Goal: Book appointment/travel/reservation

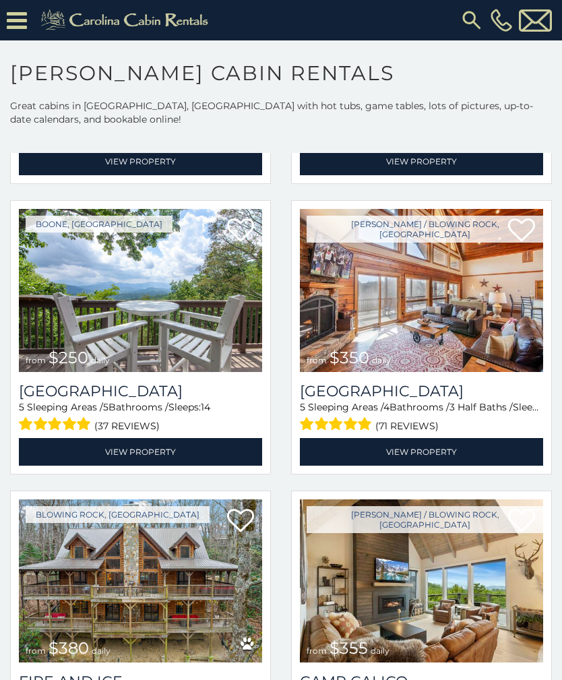
scroll to position [2626, 0]
click at [416, 284] on img at bounding box center [421, 290] width 243 height 163
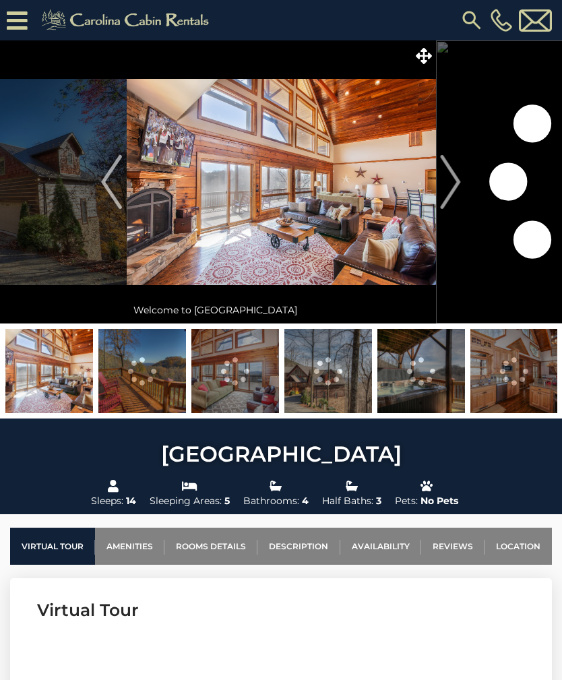
click at [449, 178] on img "Next" at bounding box center [451, 182] width 20 height 54
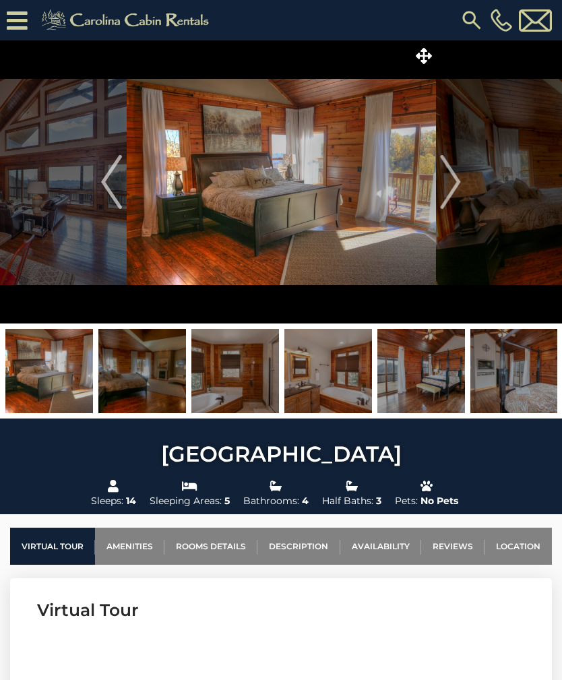
click at [21, 22] on icon at bounding box center [17, 21] width 21 height 24
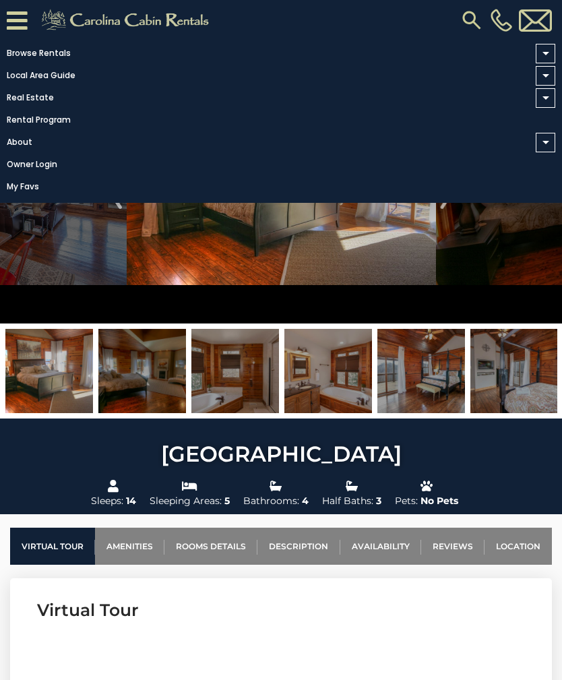
click at [56, 53] on link "Browse Rentals" at bounding box center [277, 53] width 555 height 19
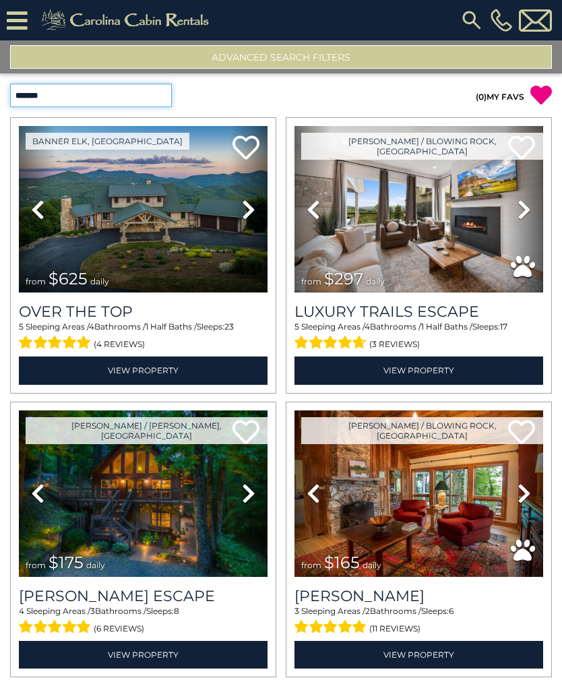
click at [168, 97] on select "**********" at bounding box center [91, 96] width 162 height 24
select select "**********"
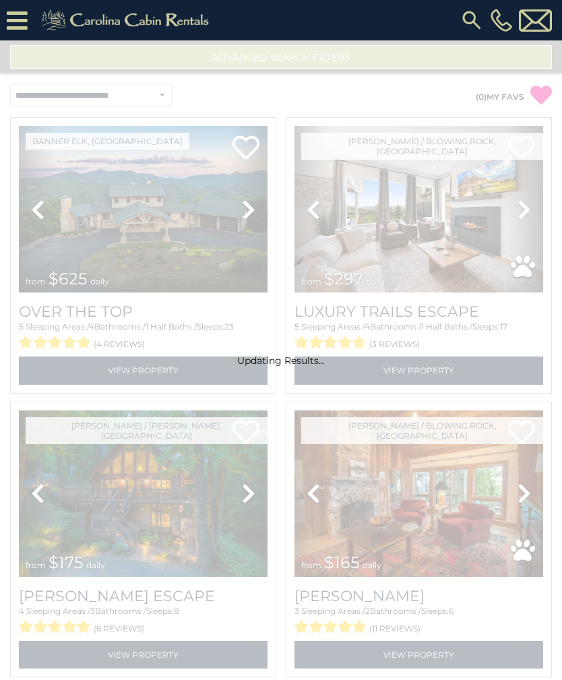
click at [23, 18] on icon at bounding box center [17, 21] width 21 height 24
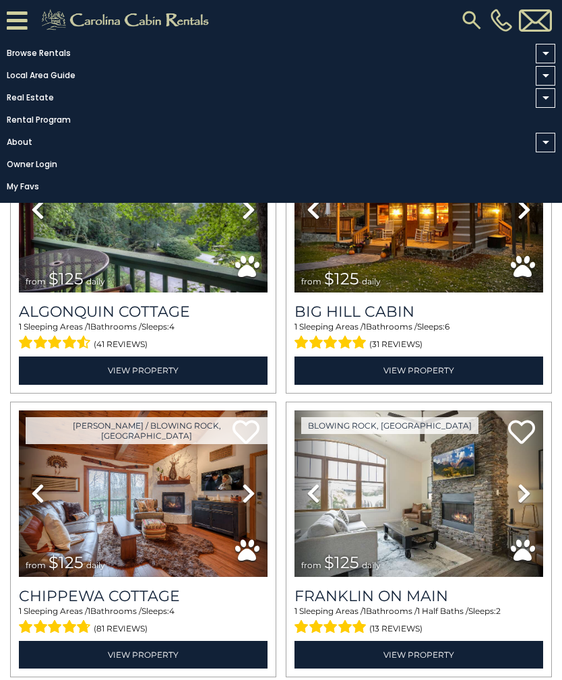
click at [44, 49] on link "Browse Rentals" at bounding box center [277, 53] width 555 height 19
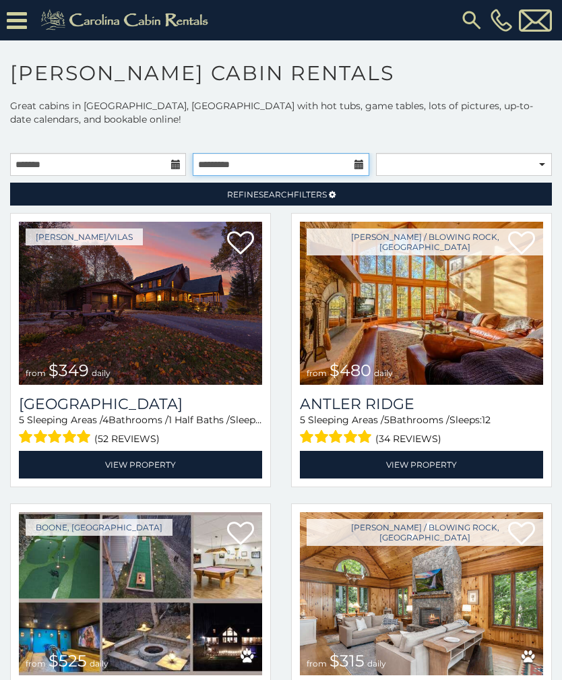
click at [196, 153] on input "text" at bounding box center [281, 164] width 176 height 23
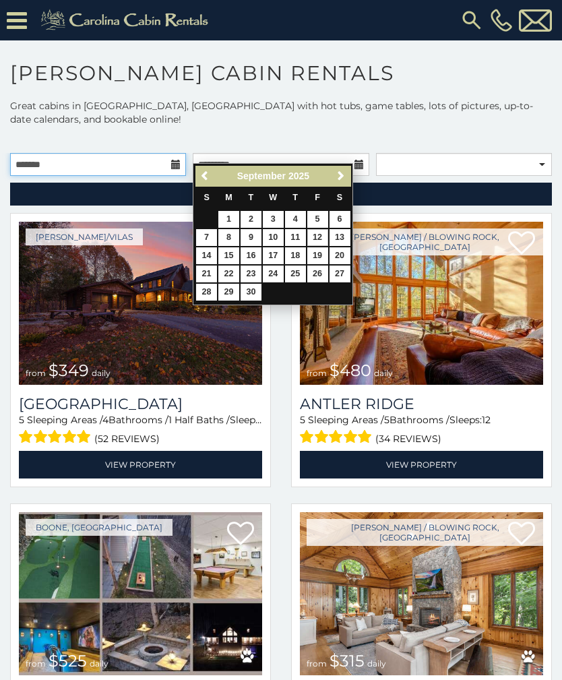
click at [170, 153] on input "text" at bounding box center [98, 164] width 176 height 23
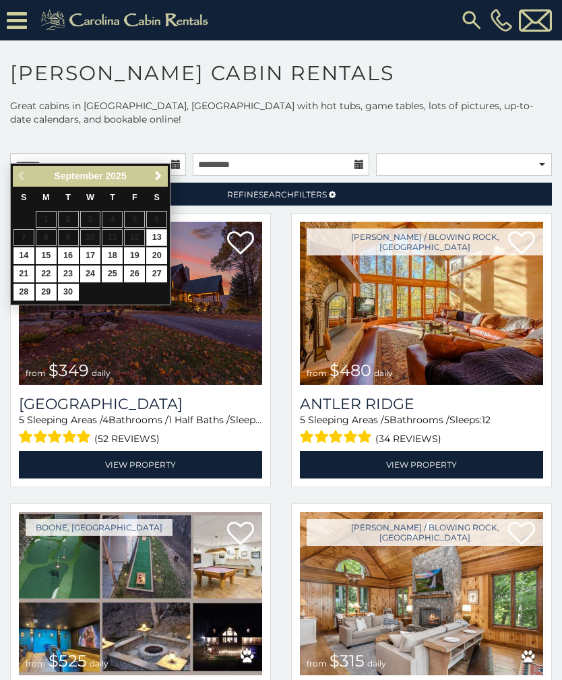
click at [158, 173] on span "Next" at bounding box center [158, 175] width 11 height 11
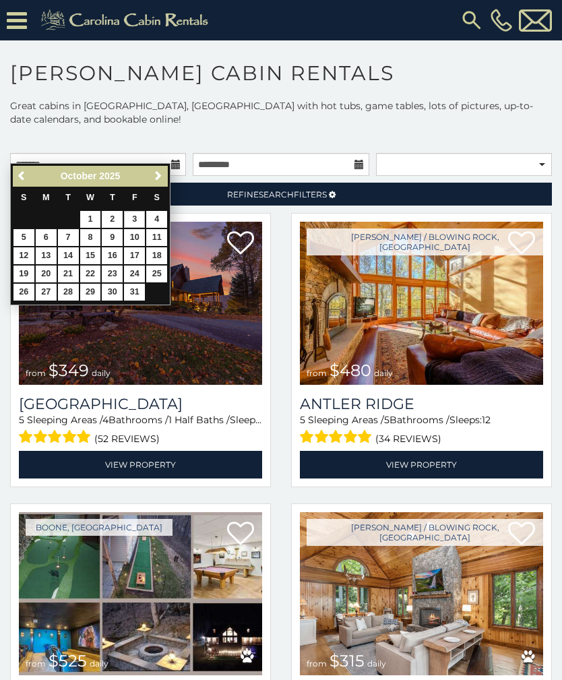
click at [136, 220] on link "3" at bounding box center [134, 219] width 21 height 17
type input "**********"
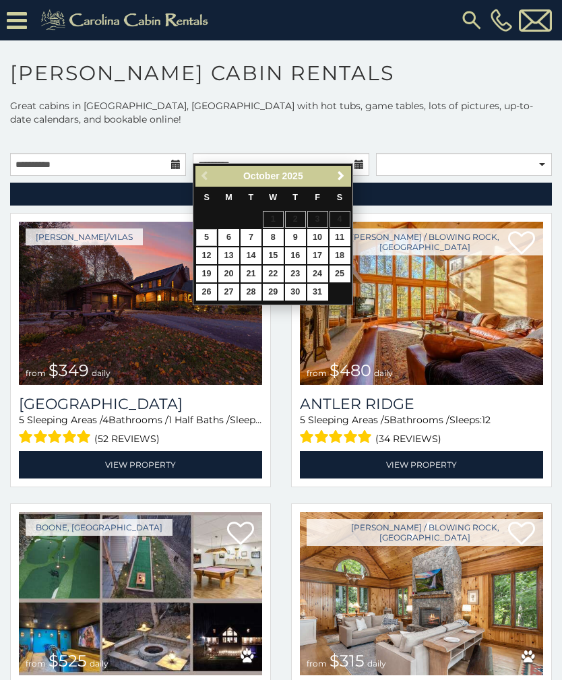
click at [208, 232] on link "5" at bounding box center [206, 237] width 21 height 17
type input "**********"
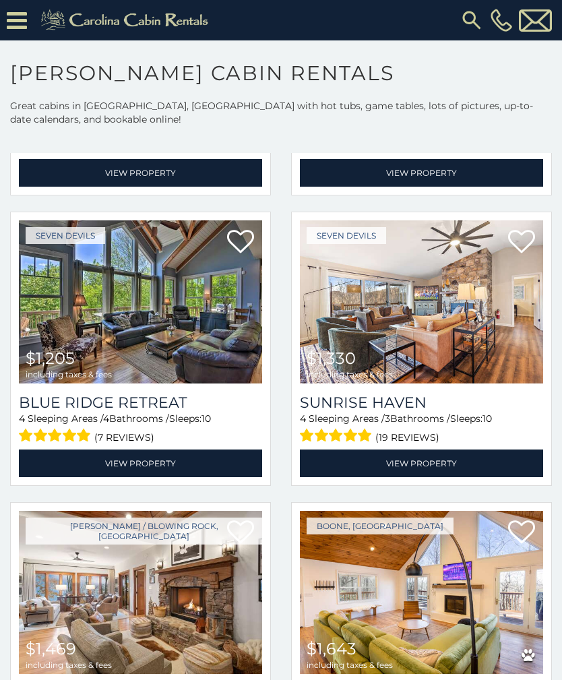
scroll to position [1161, 0]
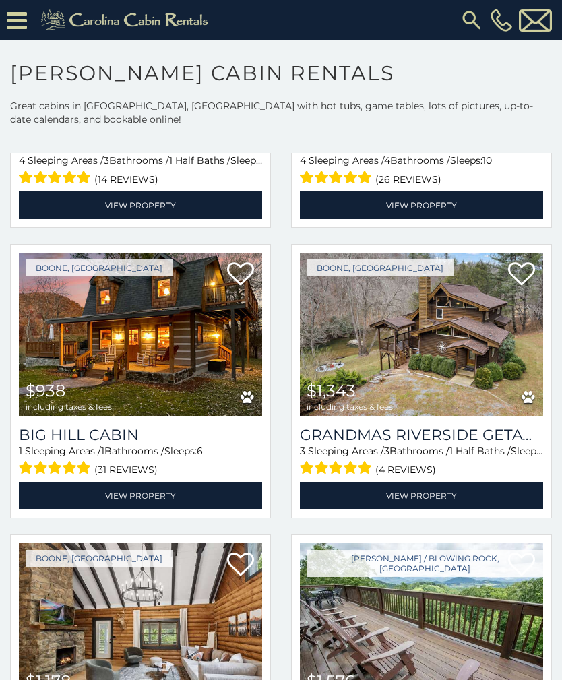
scroll to position [2001, 0]
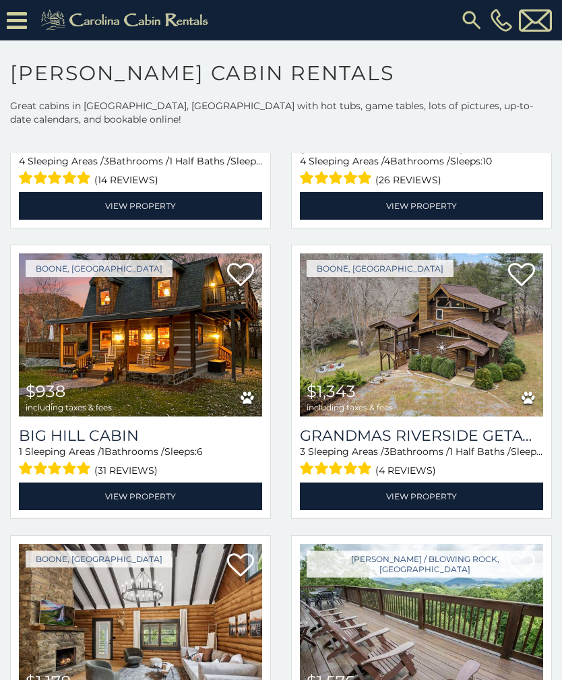
click at [150, 314] on img at bounding box center [140, 334] width 243 height 163
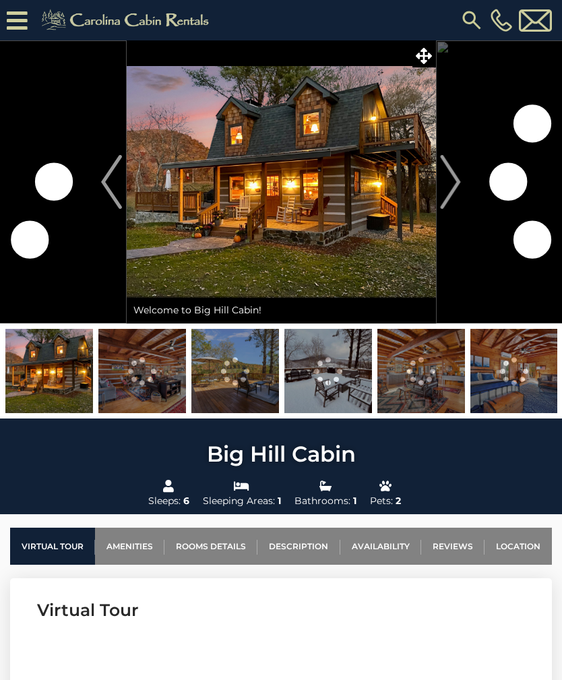
click at [445, 189] on img "Next" at bounding box center [451, 182] width 20 height 54
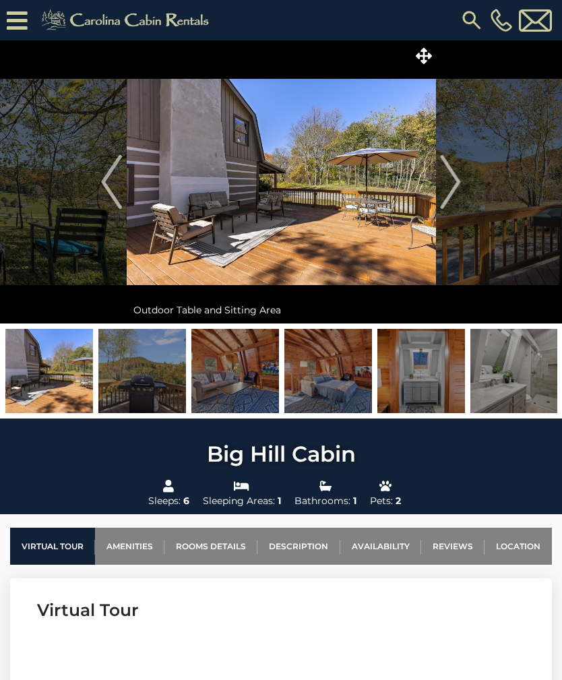
click at [379, 222] on img at bounding box center [281, 181] width 309 height 283
click at [455, 187] on img "Next" at bounding box center [451, 182] width 20 height 54
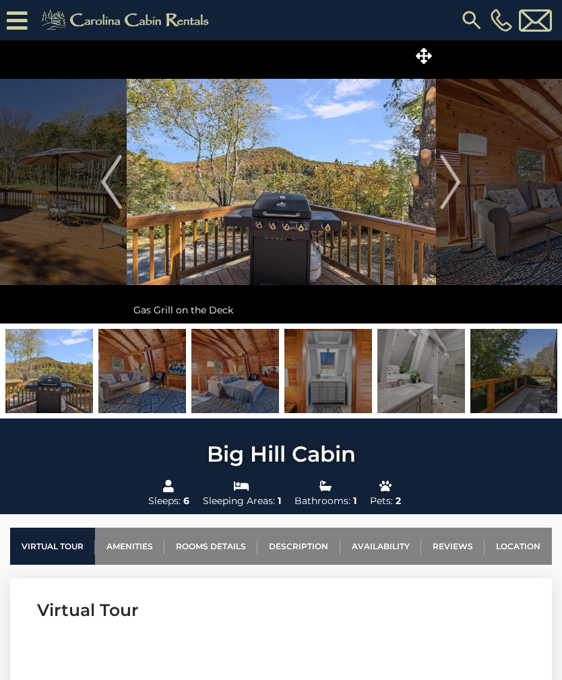
click at [457, 187] on img "Next" at bounding box center [451, 182] width 20 height 54
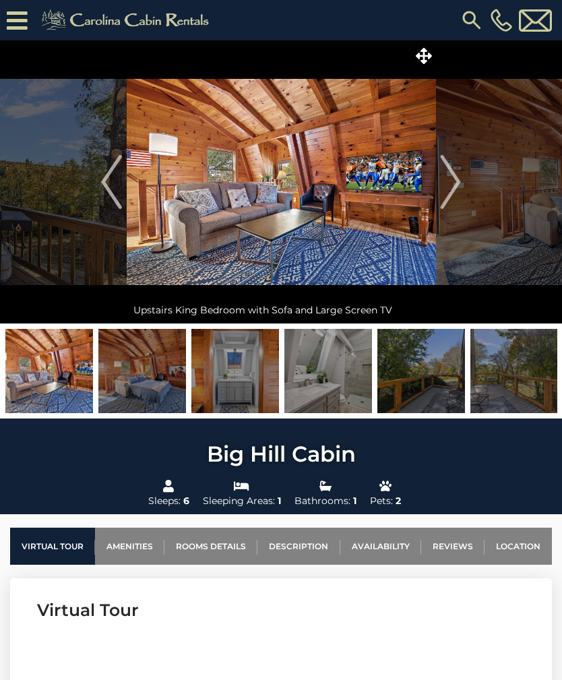
click at [451, 190] on img "Next" at bounding box center [451, 182] width 20 height 54
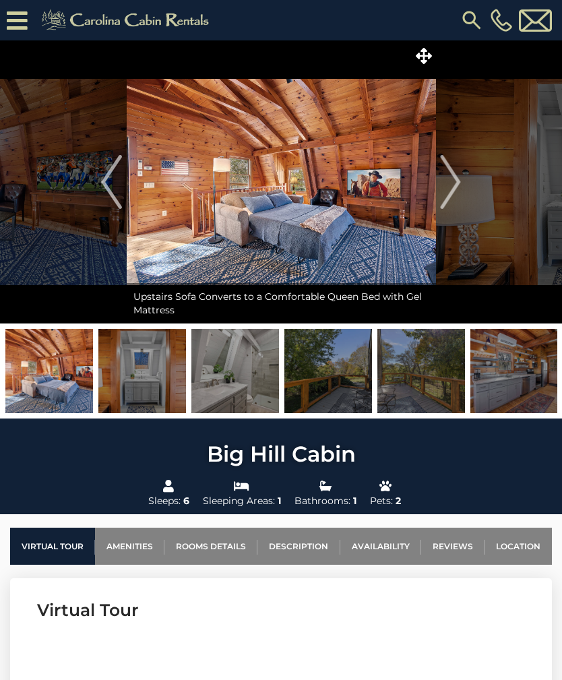
click at [458, 187] on img "Next" at bounding box center [451, 182] width 20 height 54
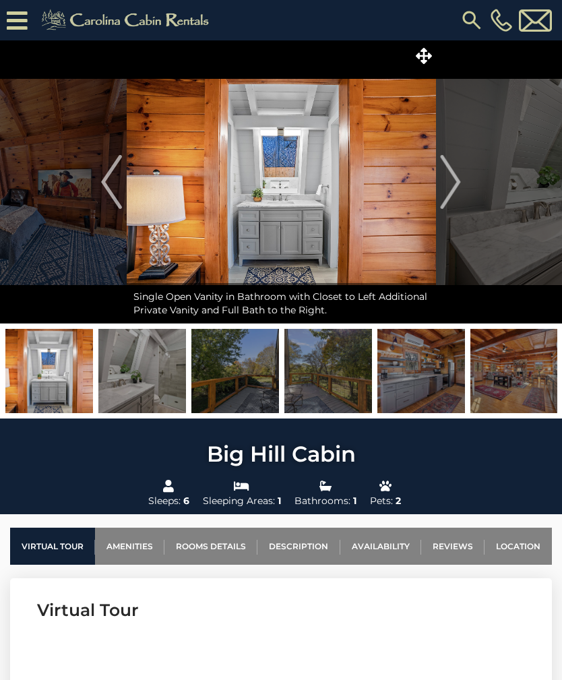
click at [459, 189] on img "Next" at bounding box center [451, 182] width 20 height 54
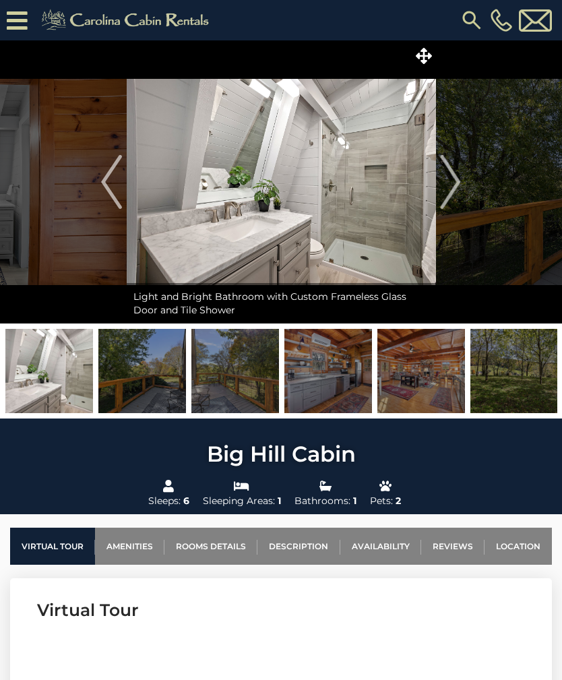
click at [108, 184] on img "Previous" at bounding box center [111, 182] width 20 height 54
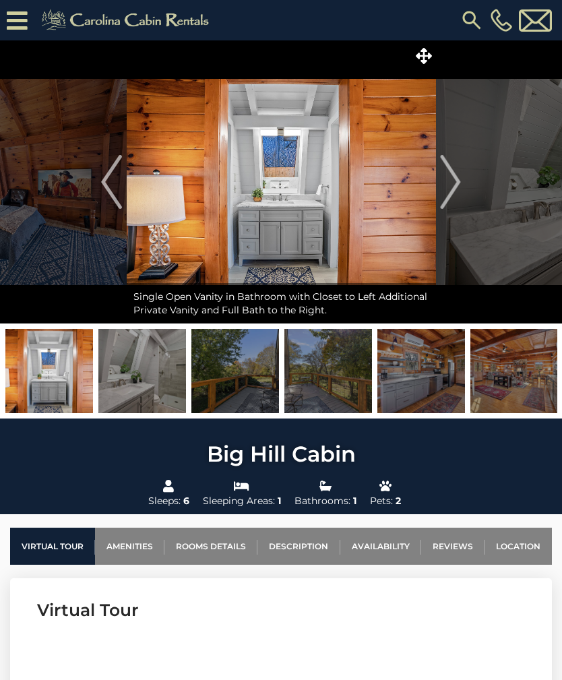
click at [458, 186] on img "Next" at bounding box center [451, 182] width 20 height 54
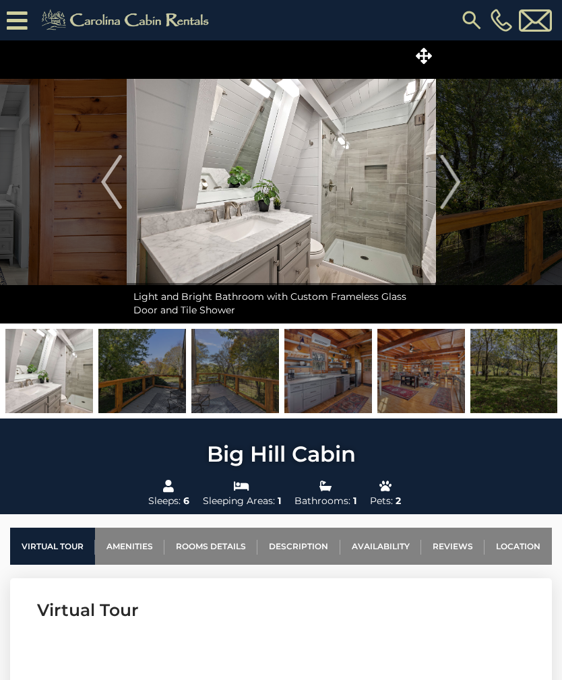
click at [455, 185] on img "Next" at bounding box center [451, 182] width 20 height 54
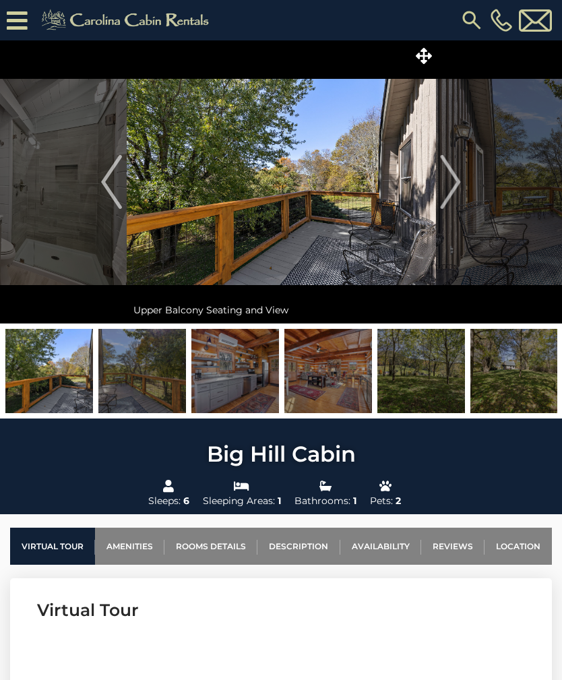
click at [454, 185] on img "Next" at bounding box center [451, 182] width 20 height 54
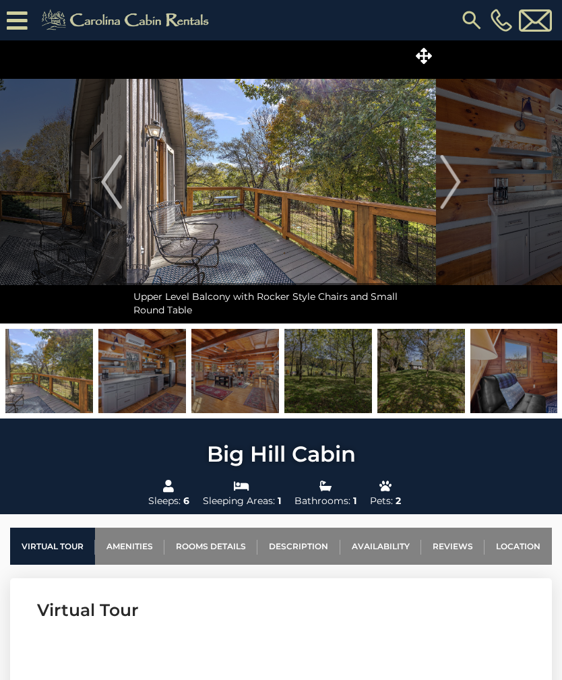
click at [448, 190] on img "Next" at bounding box center [451, 182] width 20 height 54
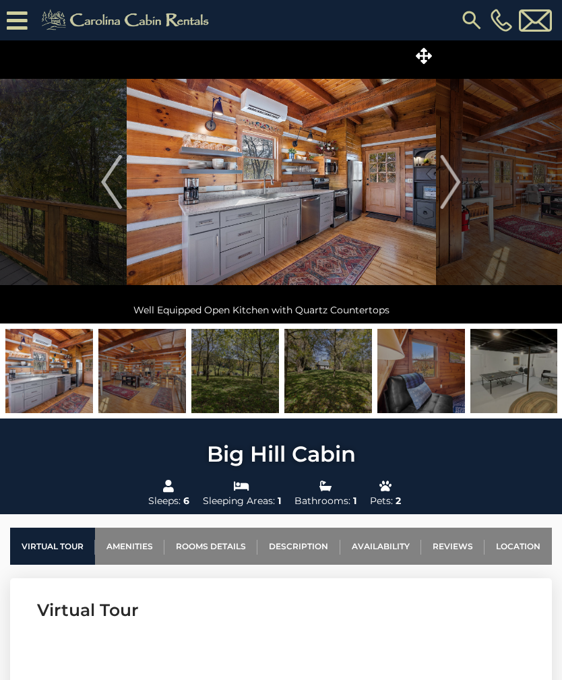
click at [112, 191] on img "Previous" at bounding box center [111, 182] width 20 height 54
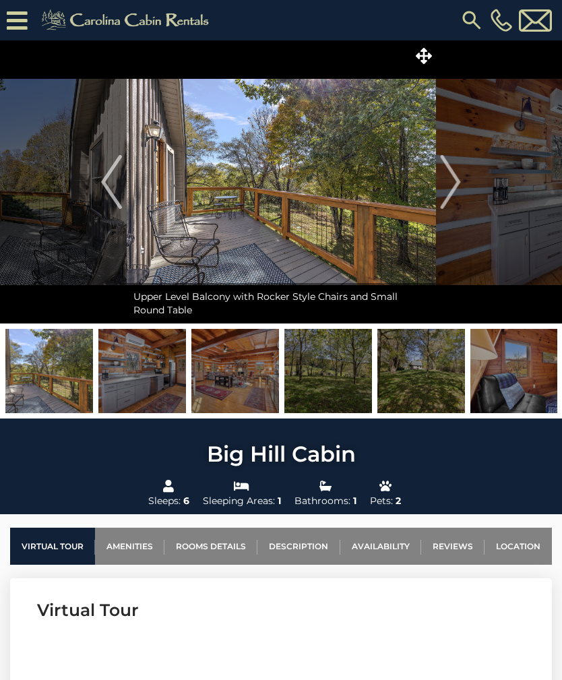
click at [457, 181] on img "Next" at bounding box center [451, 182] width 20 height 54
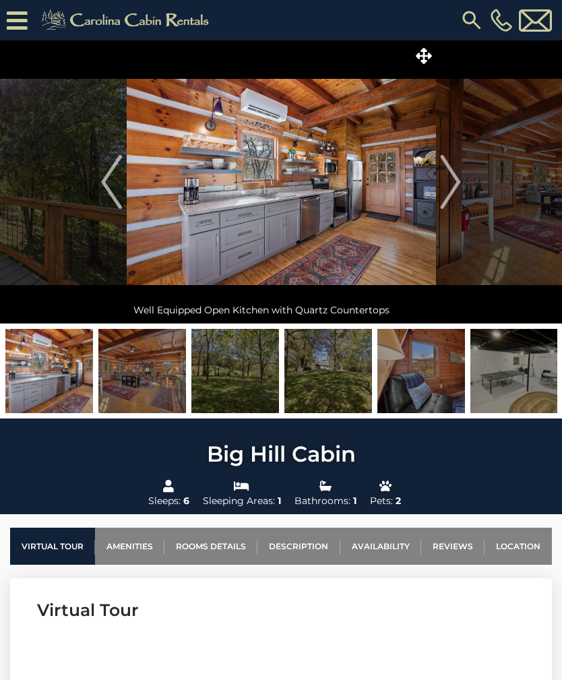
click at [455, 187] on img "Next" at bounding box center [451, 182] width 20 height 54
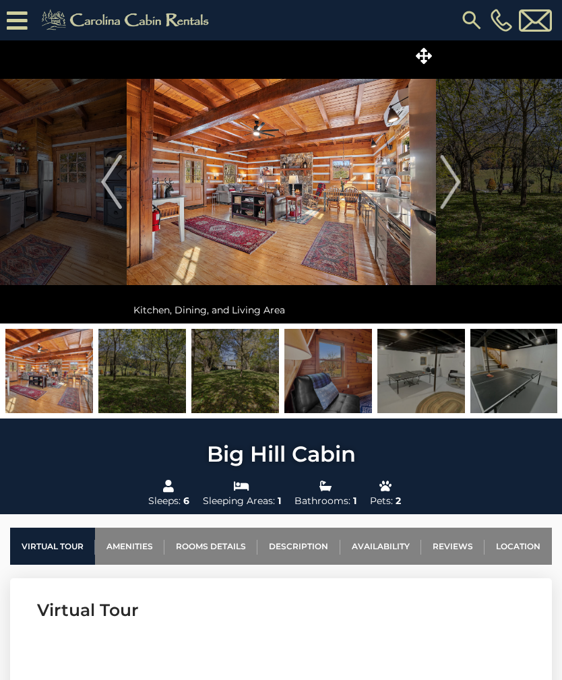
click at [453, 183] on img "Next" at bounding box center [451, 182] width 20 height 54
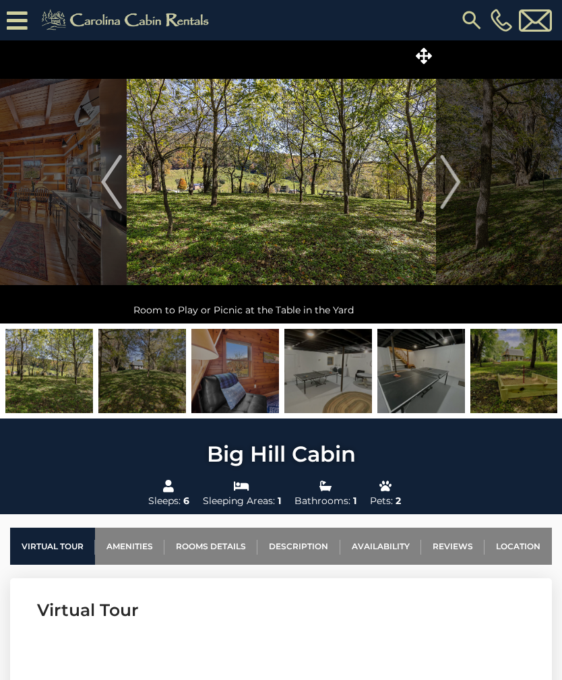
click at [456, 187] on img "Next" at bounding box center [451, 182] width 20 height 54
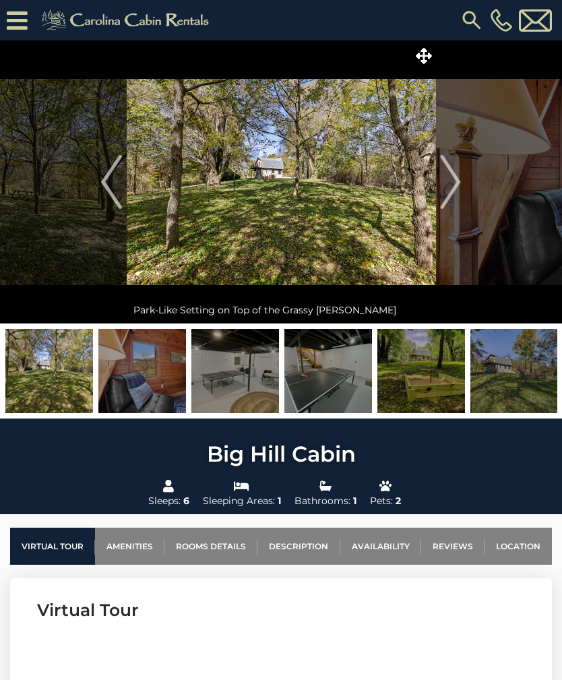
click at [458, 185] on img "Next" at bounding box center [451, 182] width 20 height 54
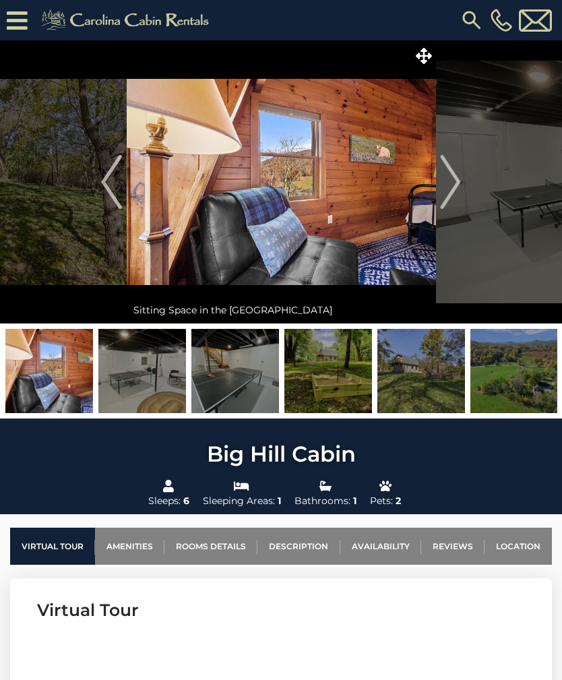
click at [458, 188] on img "Next" at bounding box center [451, 182] width 20 height 54
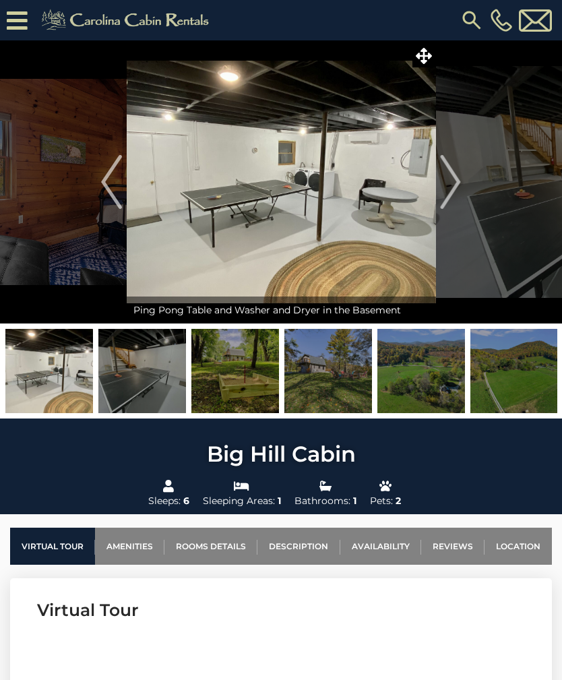
click at [450, 185] on img "Next" at bounding box center [451, 182] width 20 height 54
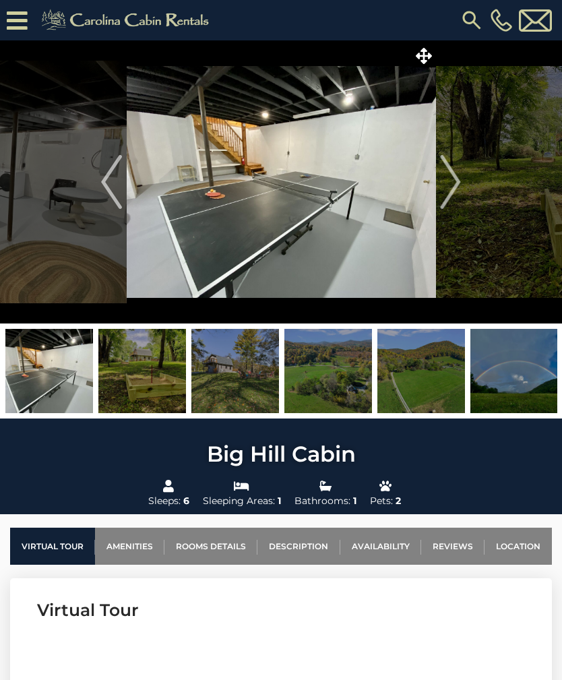
click at [453, 183] on img "Next" at bounding box center [451, 182] width 20 height 54
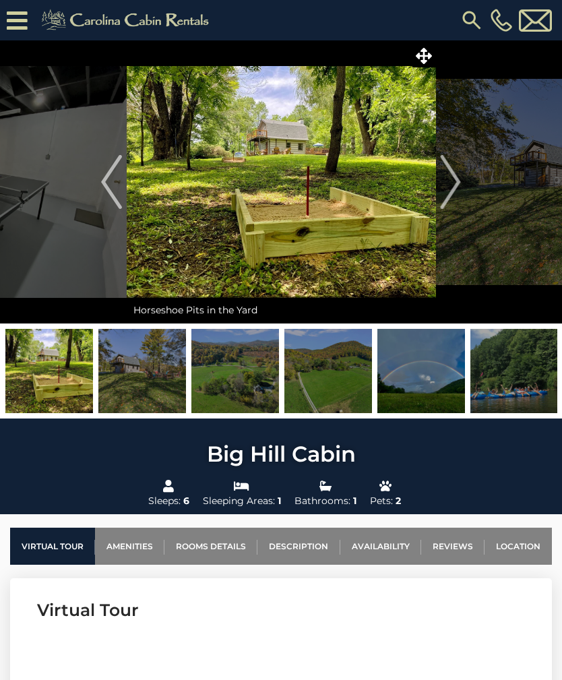
click at [450, 183] on img "Next" at bounding box center [451, 182] width 20 height 54
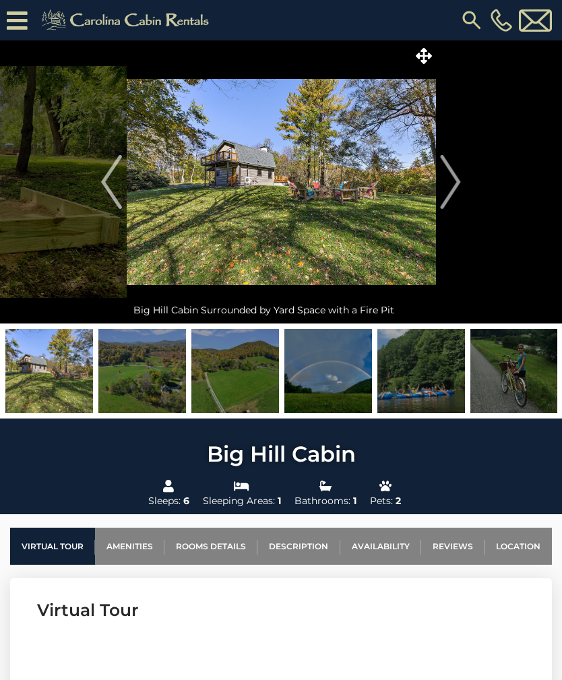
click at [458, 181] on img "Next" at bounding box center [451, 182] width 20 height 54
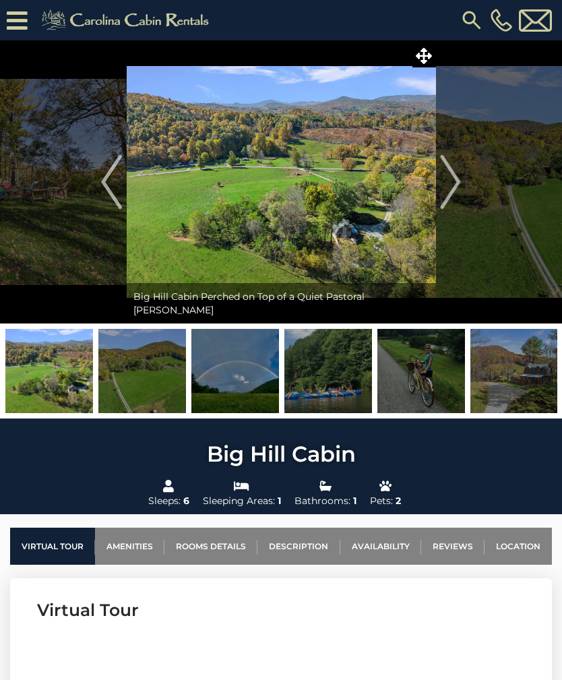
click at [451, 182] on img "Next" at bounding box center [451, 182] width 20 height 54
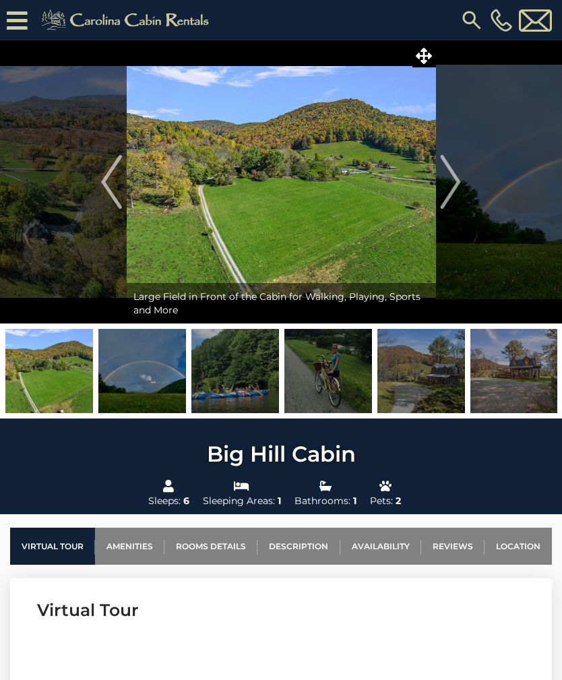
click at [453, 184] on img "Next" at bounding box center [451, 182] width 20 height 54
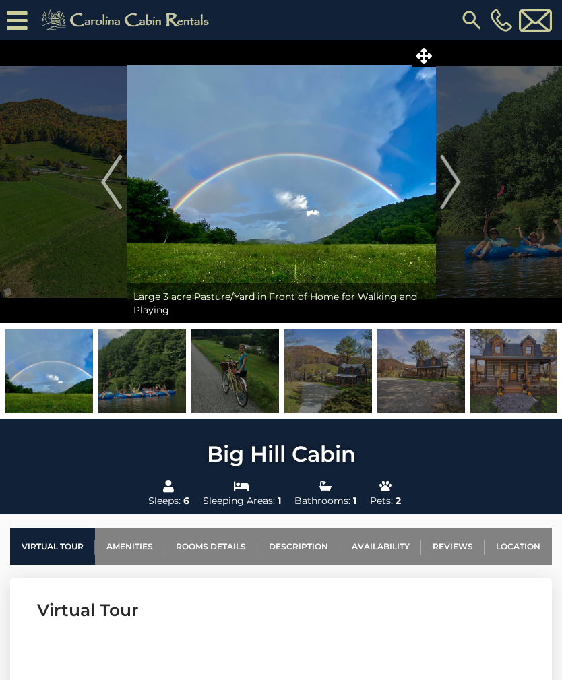
click at [453, 184] on img "Next" at bounding box center [451, 182] width 20 height 54
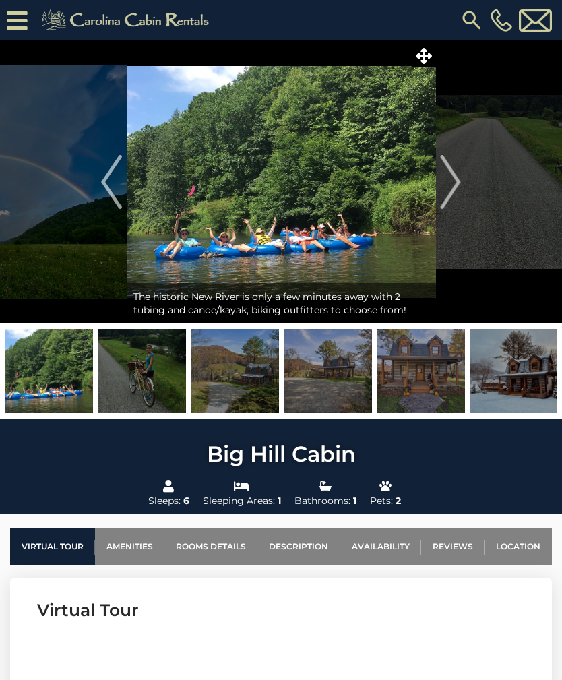
click at [455, 184] on img "Next" at bounding box center [451, 182] width 20 height 54
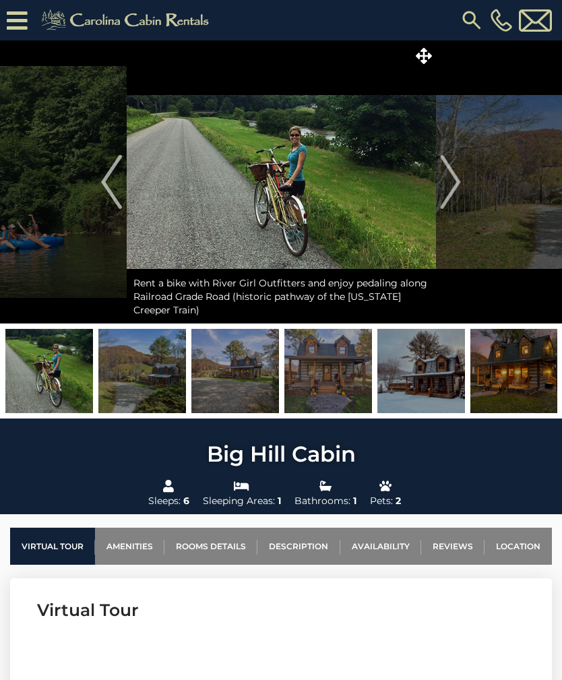
click at [463, 187] on button "Next" at bounding box center [450, 181] width 30 height 283
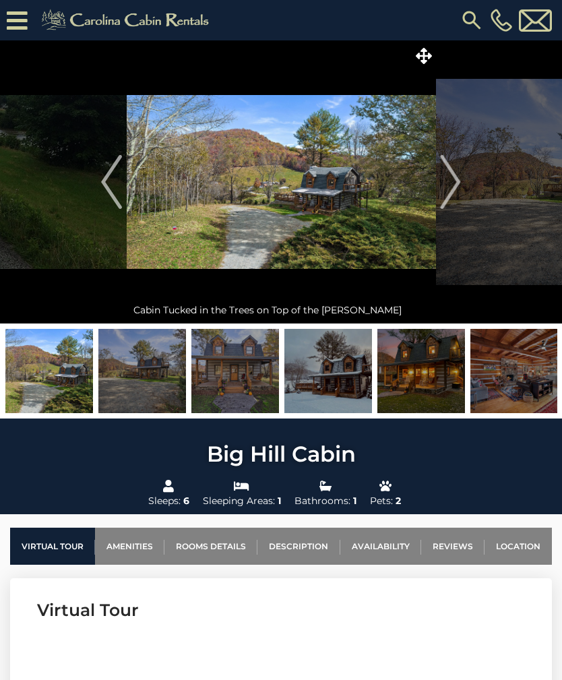
click at [459, 186] on img "Next" at bounding box center [451, 182] width 20 height 54
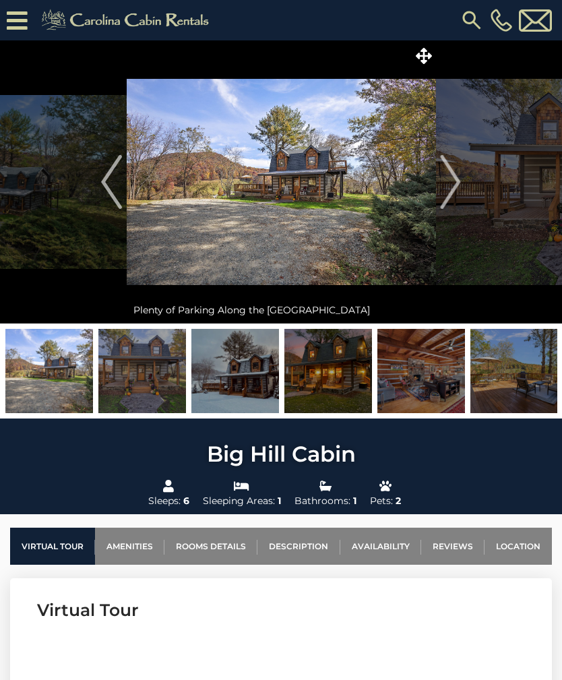
click at [117, 193] on img "Previous" at bounding box center [111, 182] width 20 height 54
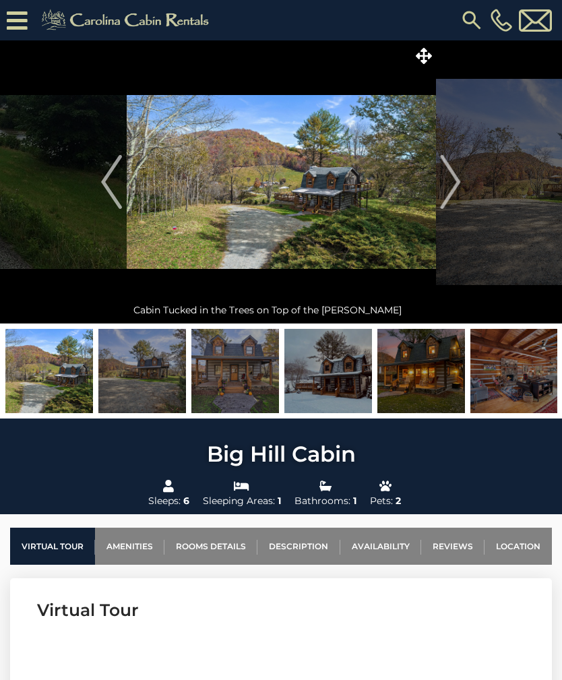
click at [457, 186] on img "Next" at bounding box center [451, 182] width 20 height 54
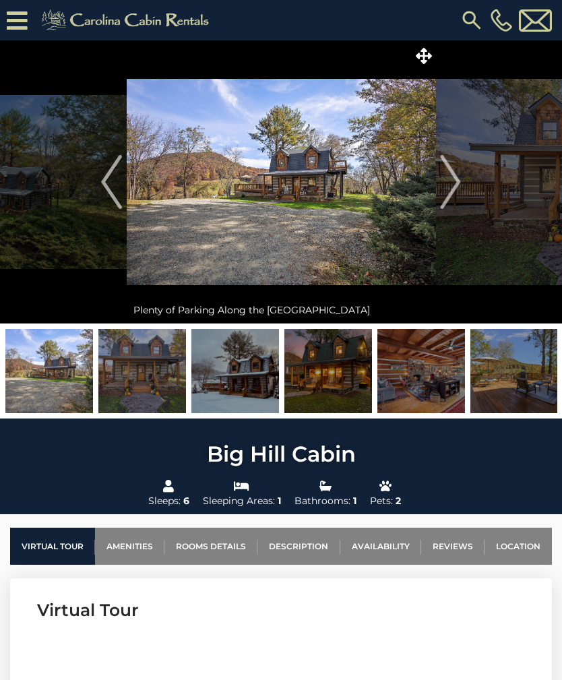
click at [457, 181] on img "Next" at bounding box center [451, 182] width 20 height 54
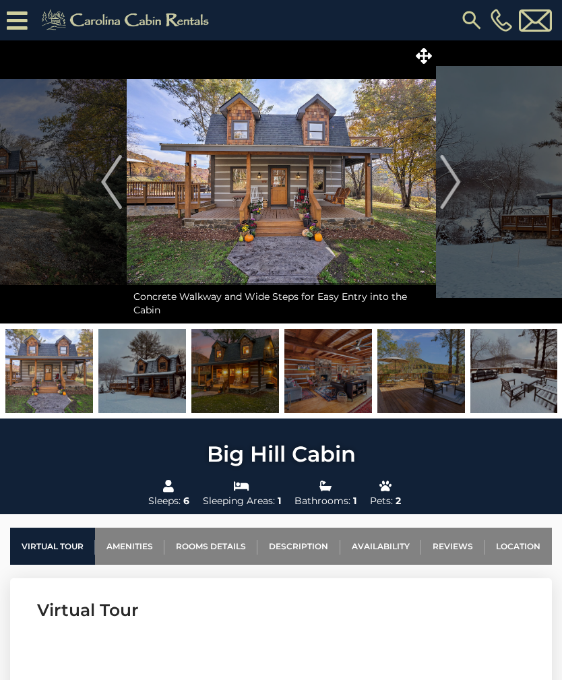
click at [455, 189] on img "Next" at bounding box center [451, 182] width 20 height 54
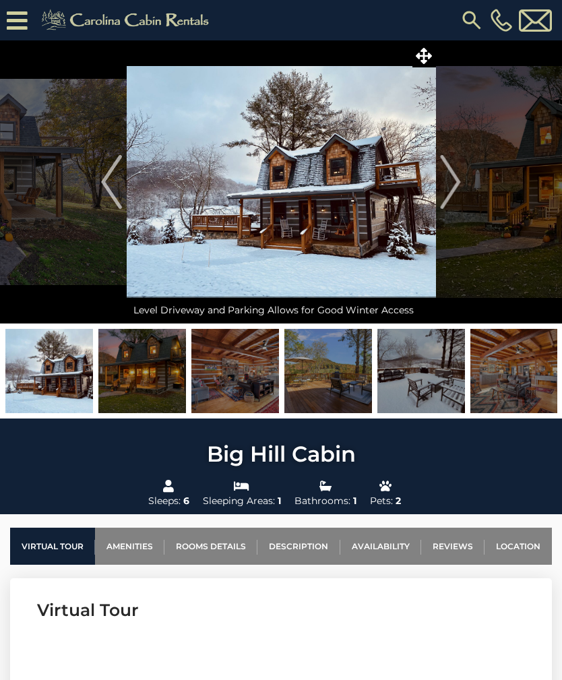
click at [460, 185] on img "Next" at bounding box center [451, 182] width 20 height 54
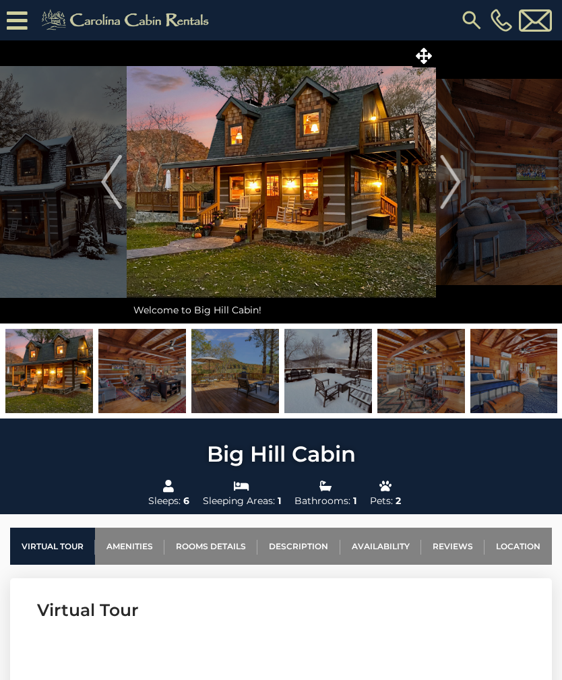
click at [460, 187] on img "Next" at bounding box center [451, 182] width 20 height 54
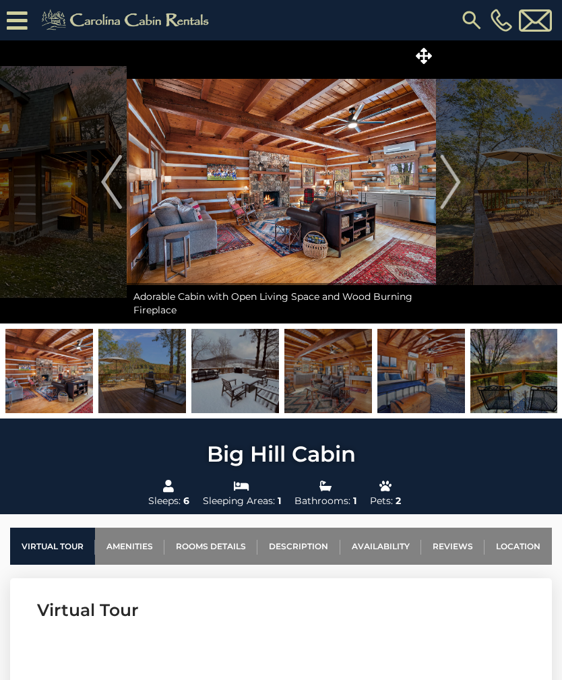
click at [456, 184] on img "Next" at bounding box center [451, 182] width 20 height 54
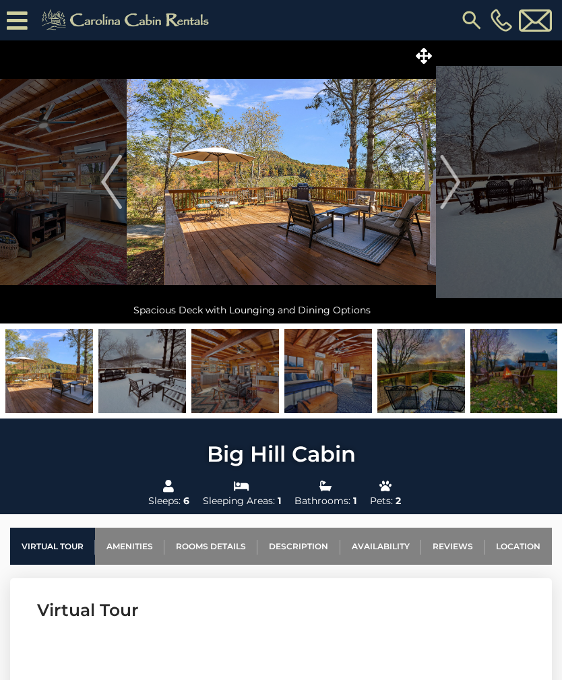
click at [455, 185] on img "Next" at bounding box center [451, 182] width 20 height 54
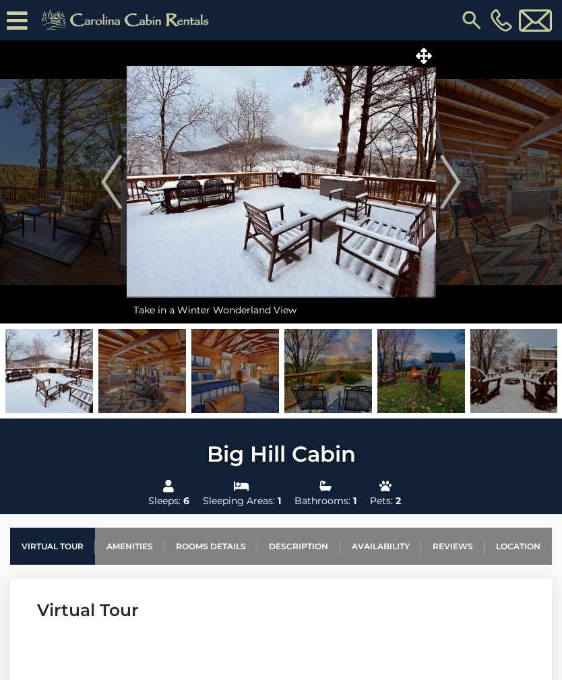
click at [457, 184] on img "Next" at bounding box center [451, 182] width 20 height 54
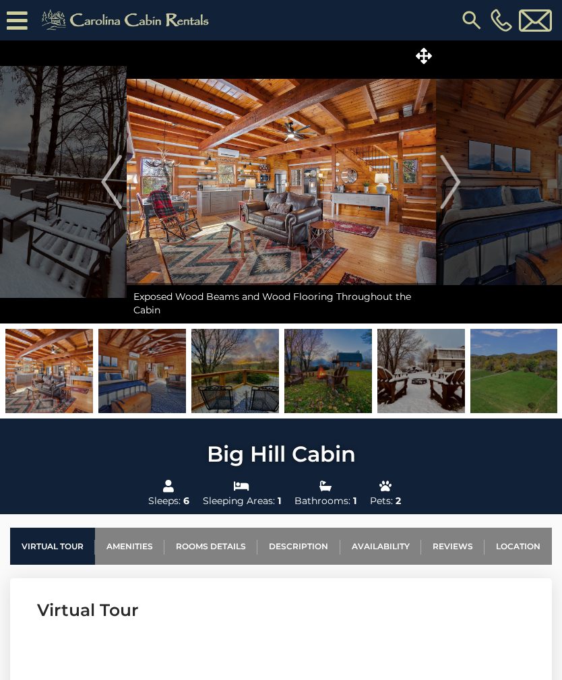
click at [457, 185] on img "Next" at bounding box center [451, 182] width 20 height 54
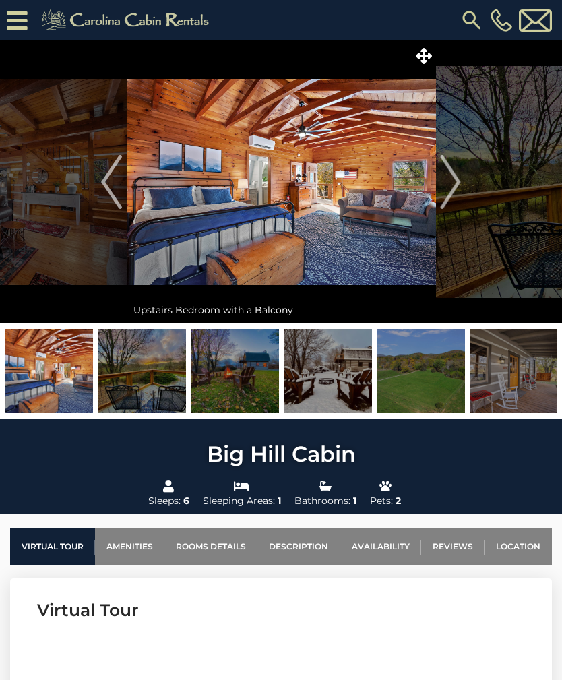
click at [461, 185] on button "Next" at bounding box center [450, 181] width 30 height 283
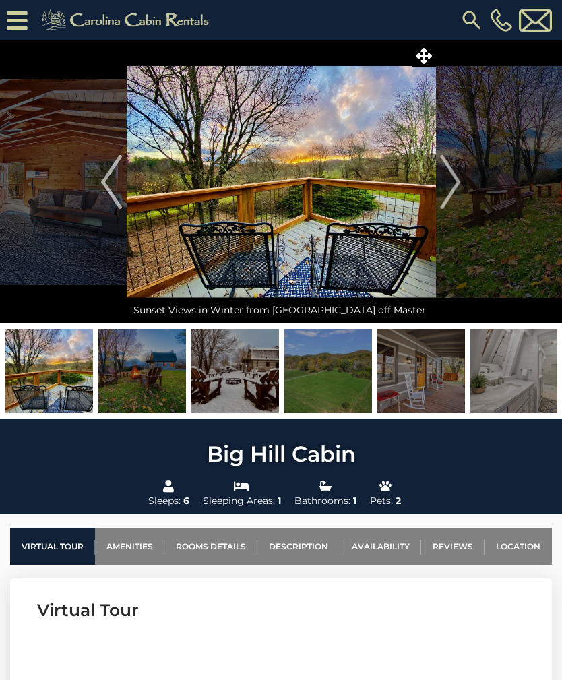
click at [457, 181] on img "Next" at bounding box center [451, 182] width 20 height 54
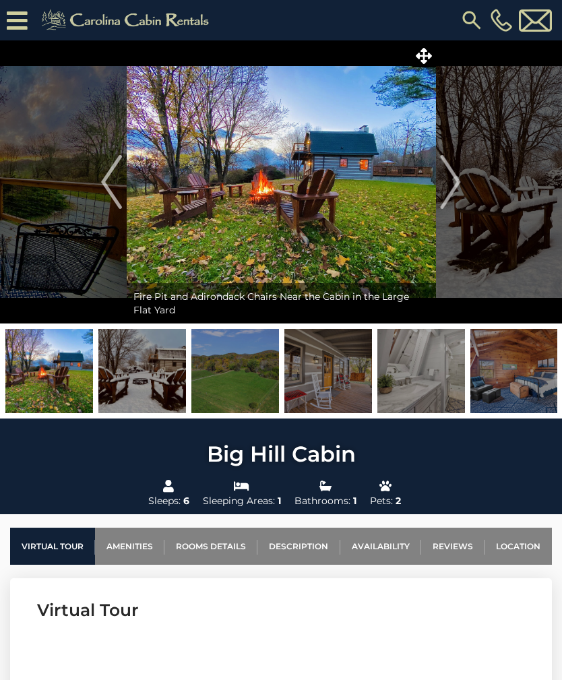
click at [464, 183] on button "Next" at bounding box center [450, 181] width 30 height 283
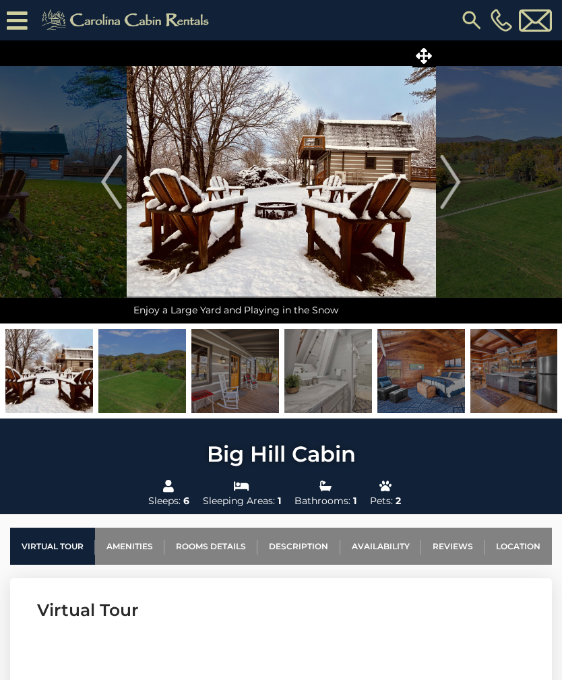
click at [460, 183] on img "Next" at bounding box center [451, 182] width 20 height 54
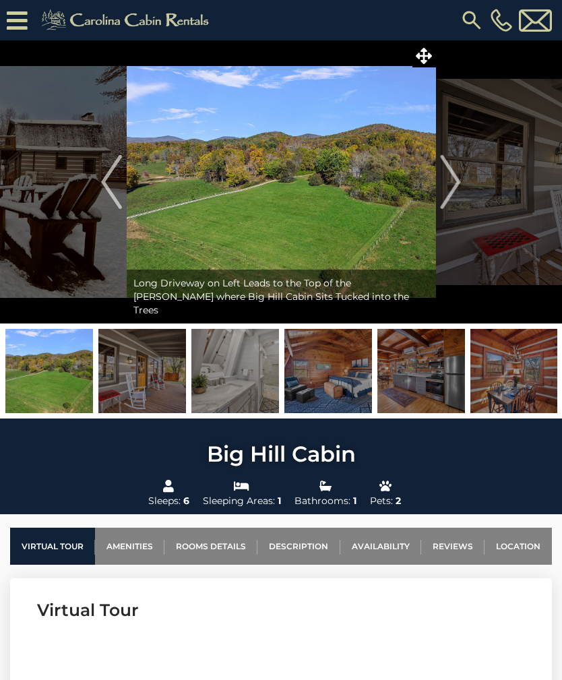
click at [457, 185] on img "Next" at bounding box center [451, 182] width 20 height 54
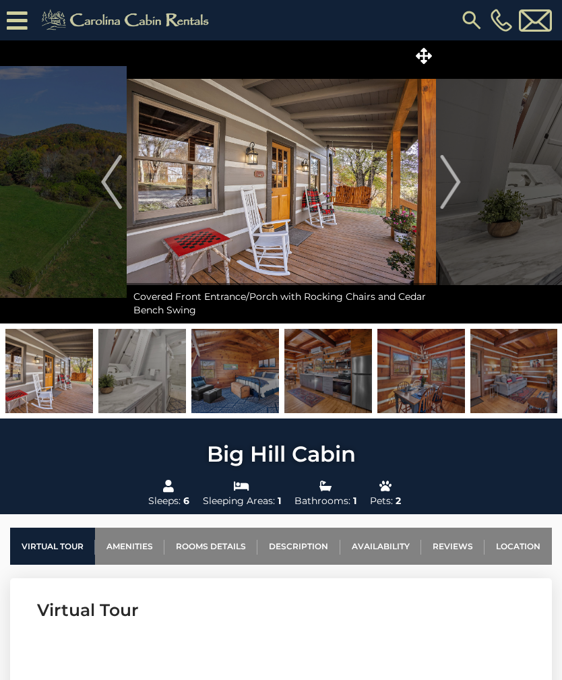
click at [461, 189] on button "Next" at bounding box center [450, 181] width 30 height 283
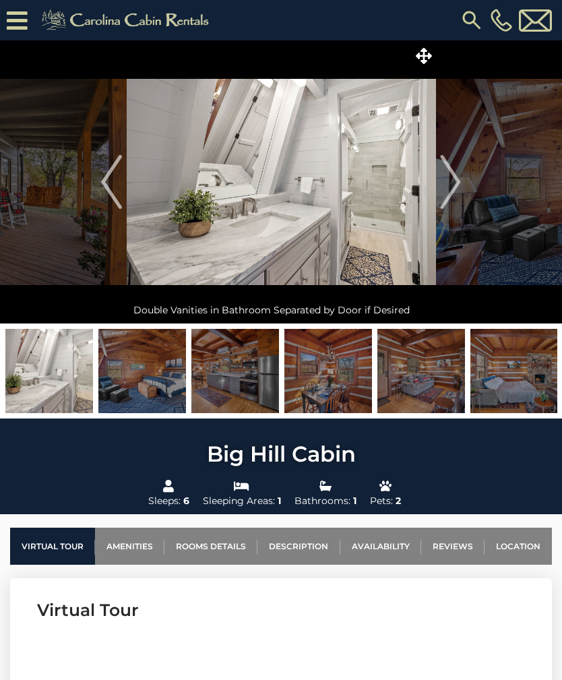
click at [459, 187] on img "Next" at bounding box center [451, 182] width 20 height 54
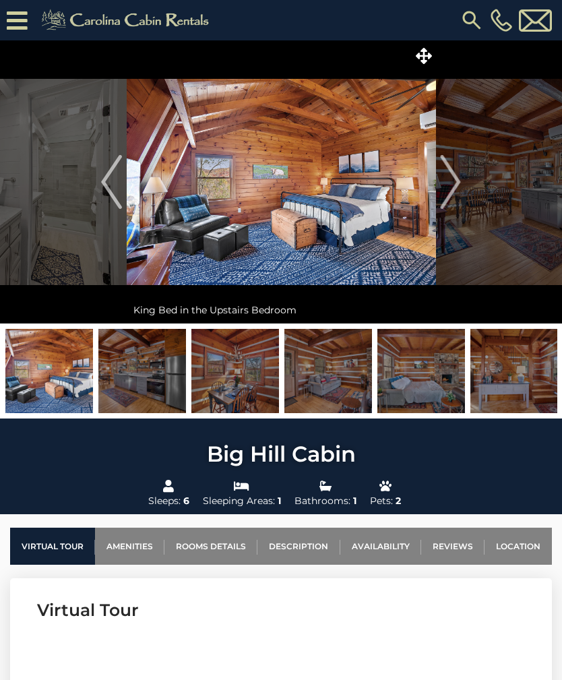
click at [464, 187] on button "Next" at bounding box center [450, 181] width 30 height 283
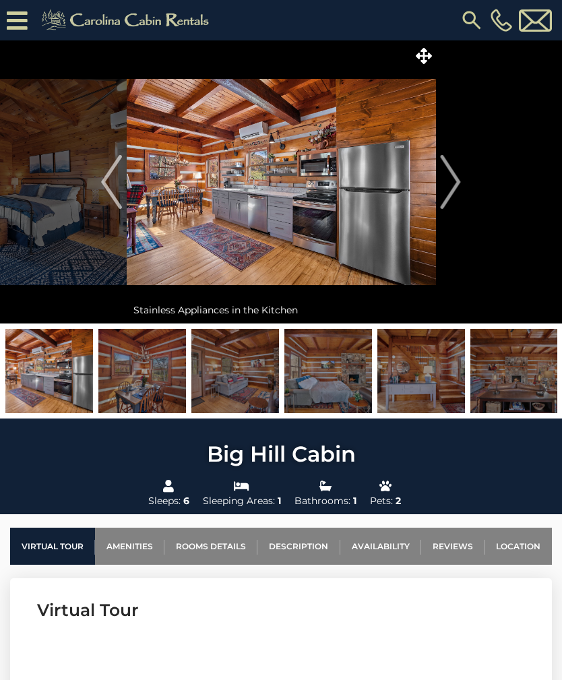
click at [462, 183] on button "Next" at bounding box center [450, 181] width 30 height 283
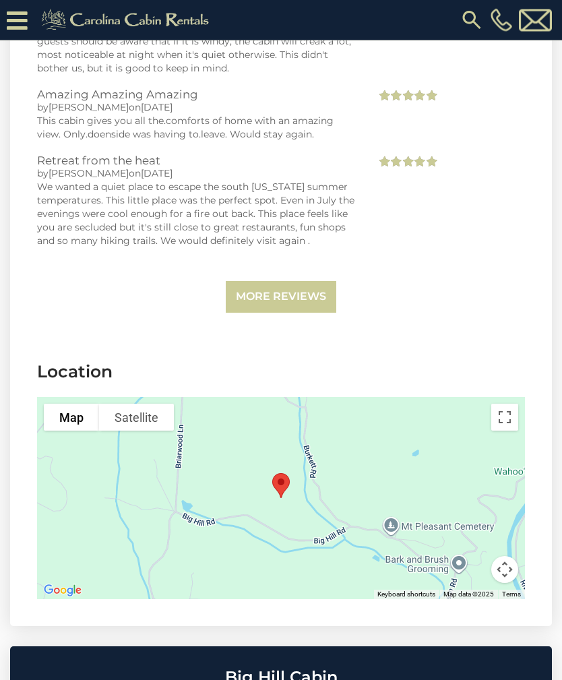
scroll to position [3170, 0]
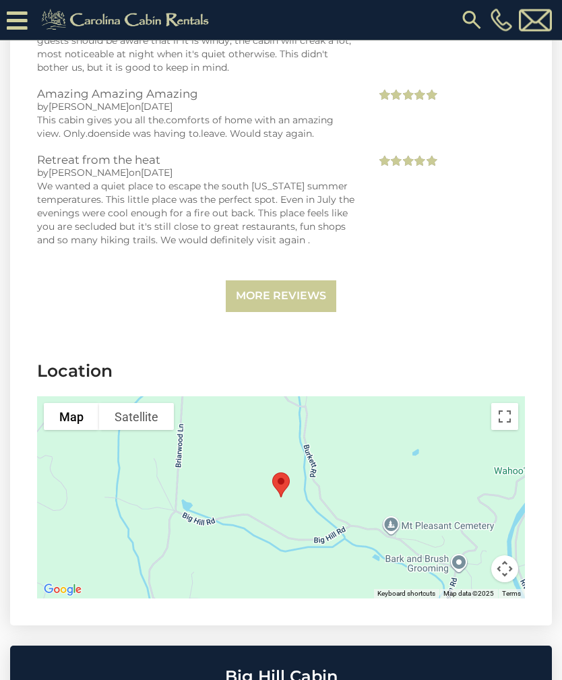
click at [414, 474] on div at bounding box center [281, 498] width 488 height 202
click at [340, 478] on div at bounding box center [281, 498] width 488 height 202
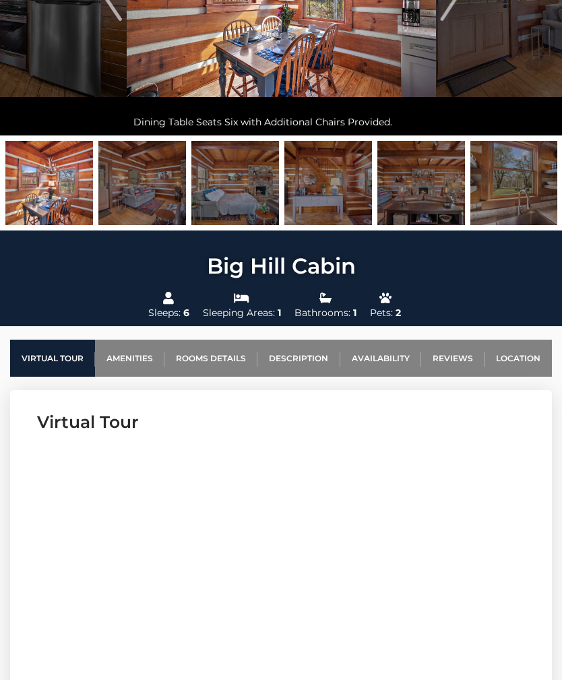
scroll to position [0, 0]
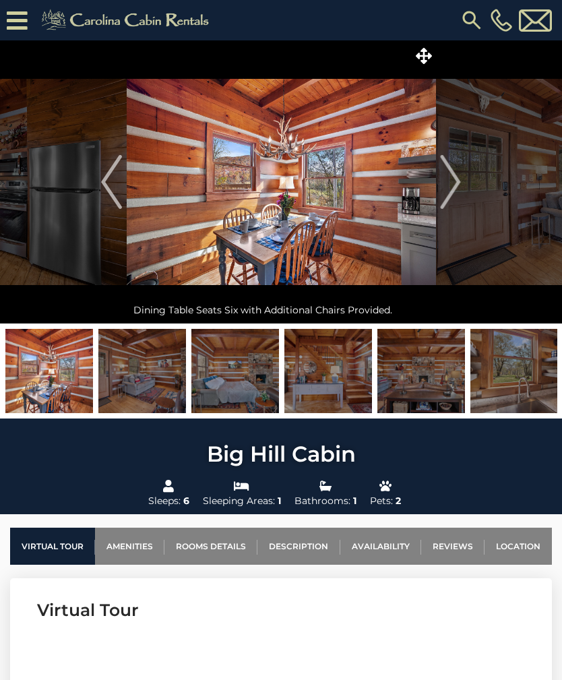
click at [455, 188] on img "Next" at bounding box center [451, 182] width 20 height 54
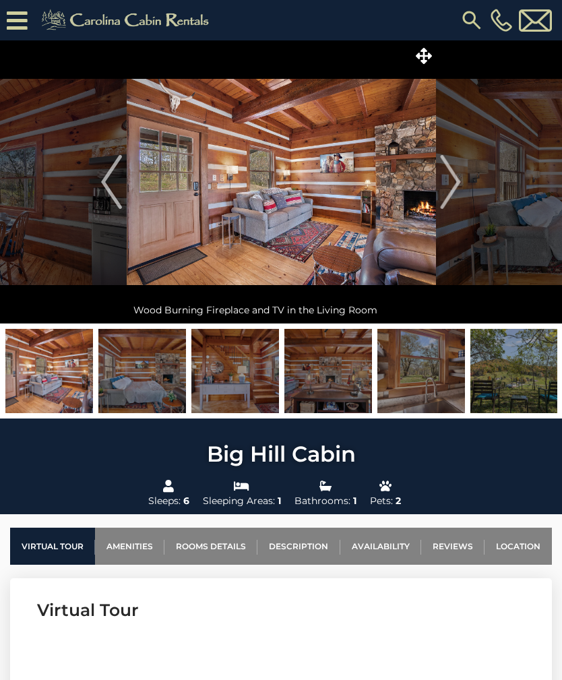
click at [456, 190] on img "Next" at bounding box center [451, 182] width 20 height 54
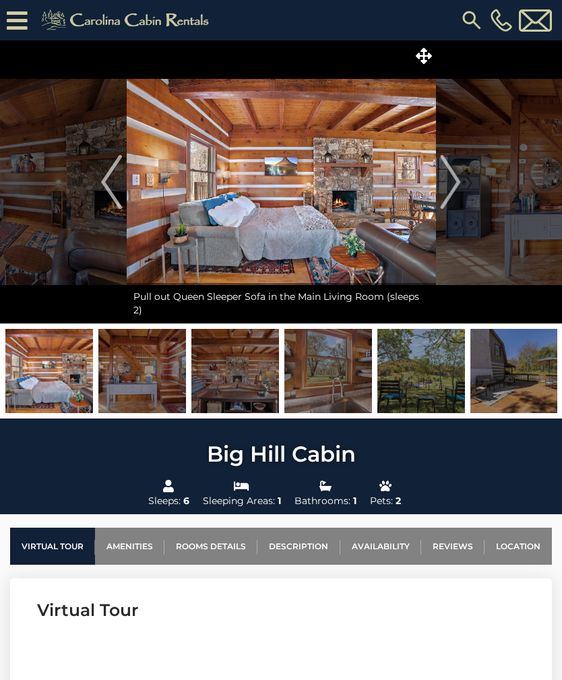
click at [447, 191] on img "Next" at bounding box center [451, 182] width 20 height 54
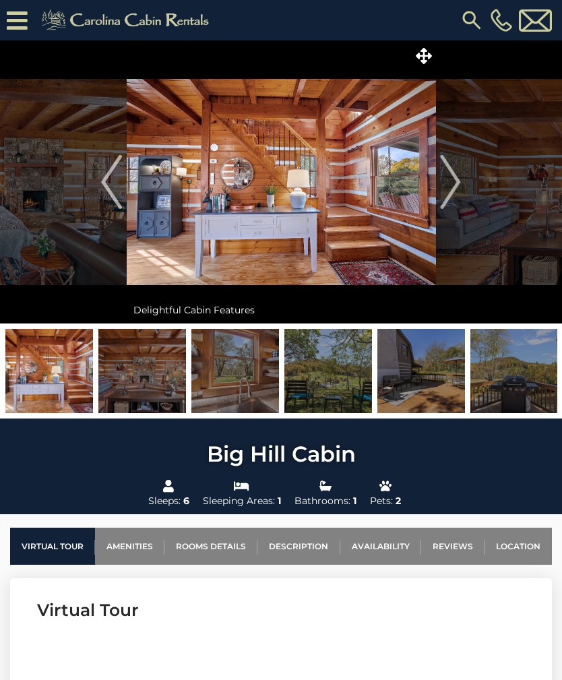
click at [445, 193] on img "Next" at bounding box center [451, 182] width 20 height 54
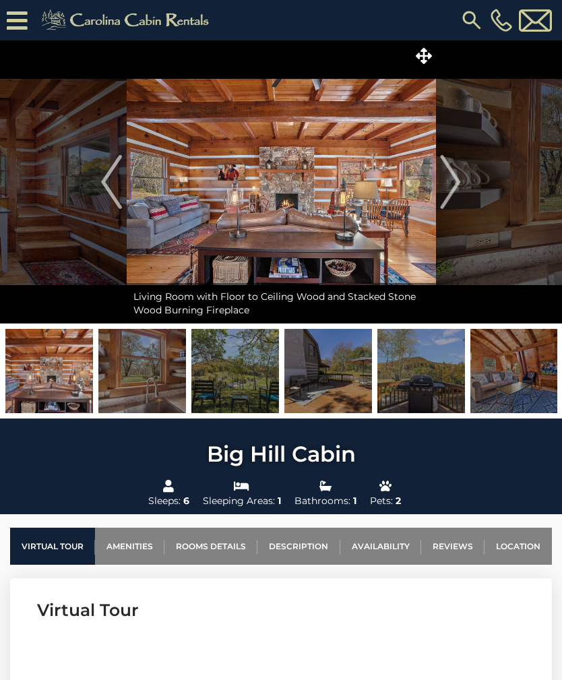
click at [445, 190] on img "Next" at bounding box center [451, 182] width 20 height 54
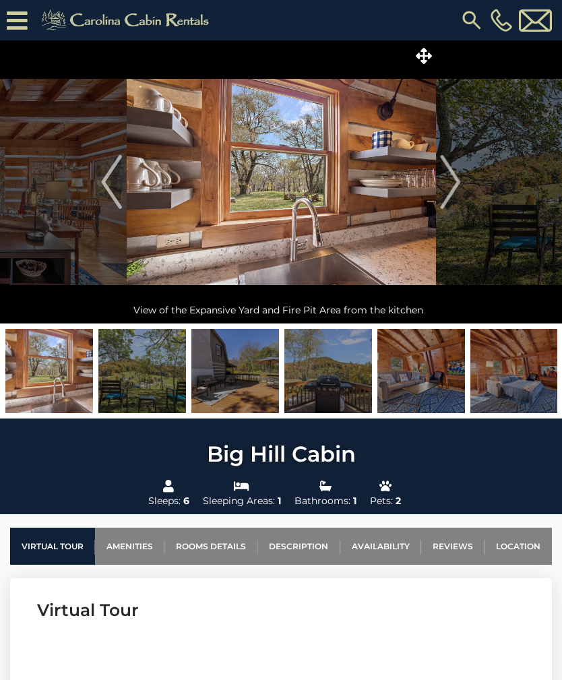
click at [458, 179] on img "Next" at bounding box center [451, 182] width 20 height 54
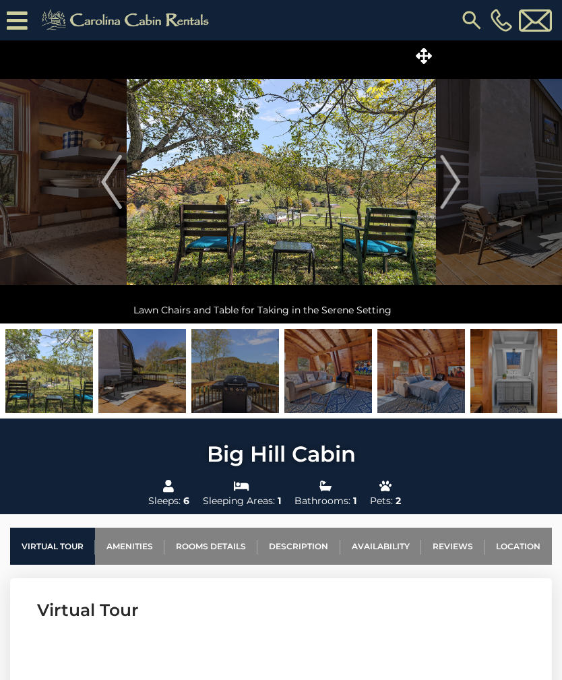
click at [452, 186] on img "Next" at bounding box center [451, 182] width 20 height 54
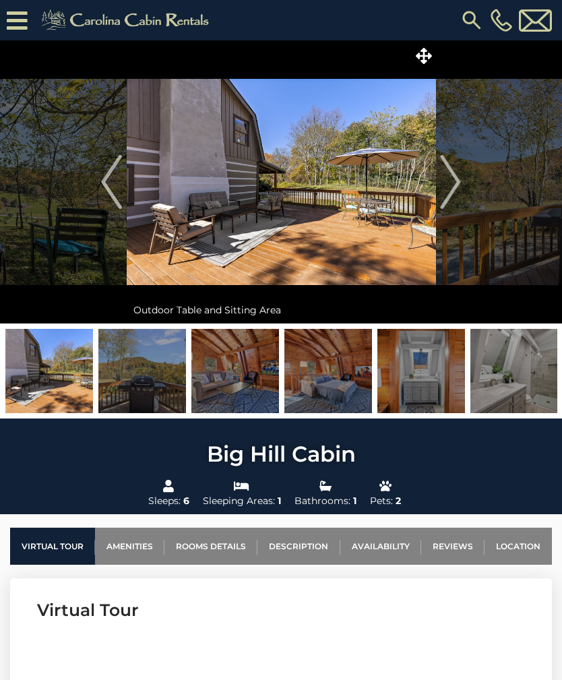
click at [447, 187] on img "Next" at bounding box center [451, 182] width 20 height 54
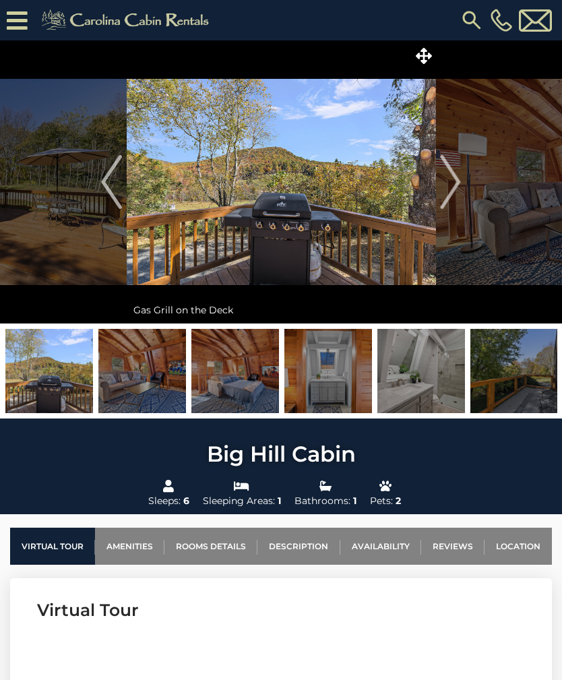
click at [447, 186] on img "Next" at bounding box center [451, 182] width 20 height 54
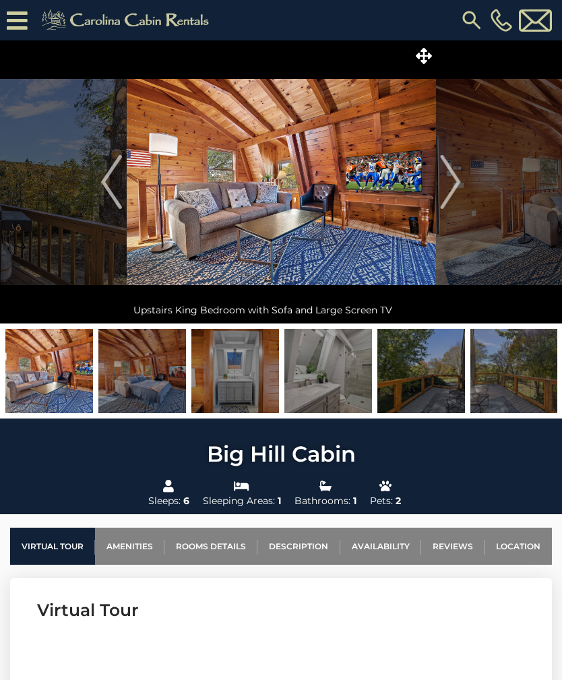
click at [443, 184] on img "Next" at bounding box center [451, 182] width 20 height 54
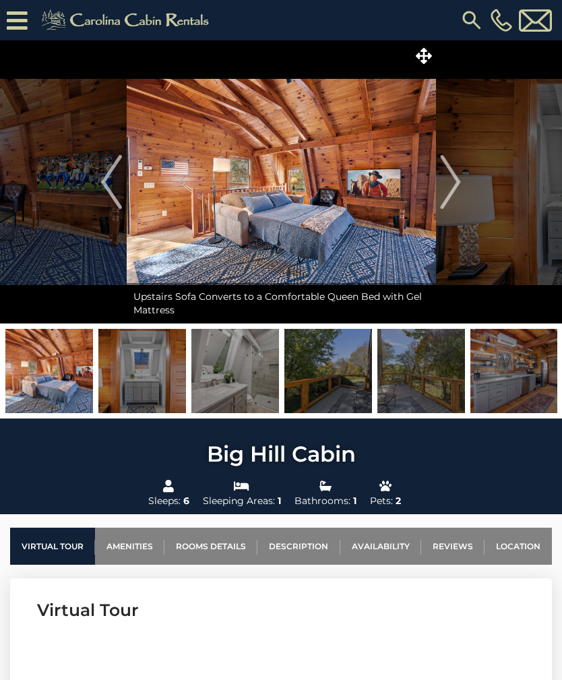
click at [443, 187] on img "Next" at bounding box center [451, 182] width 20 height 54
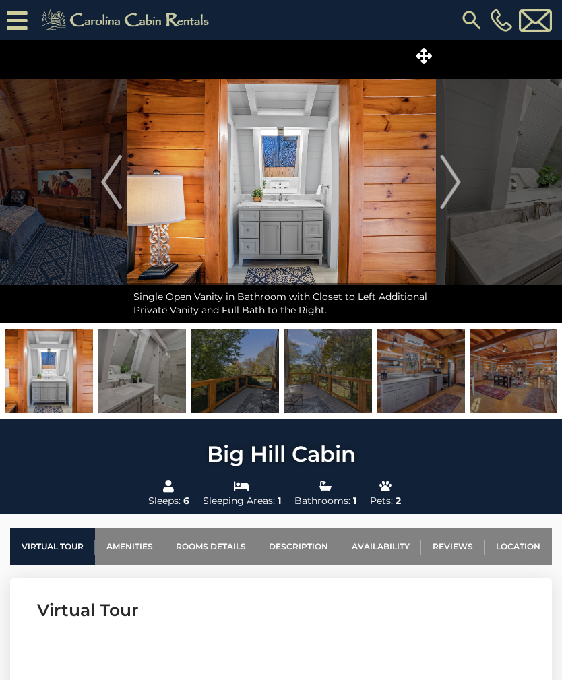
click at [442, 186] on img "Next" at bounding box center [451, 182] width 20 height 54
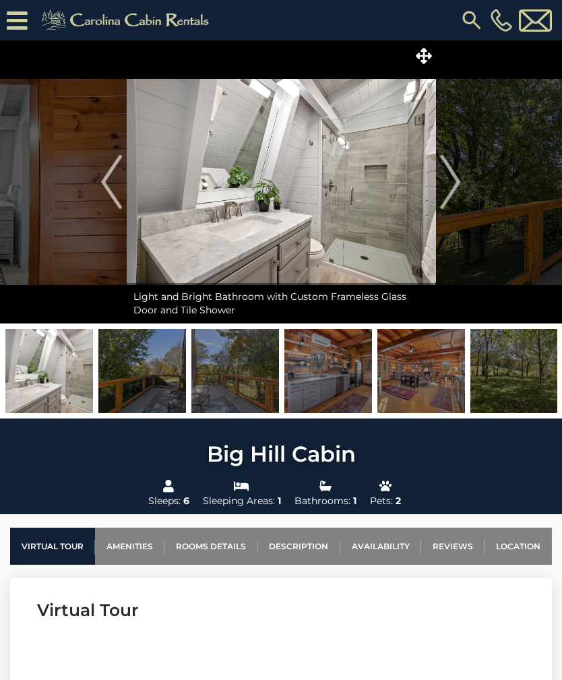
click at [447, 187] on img "Next" at bounding box center [451, 182] width 20 height 54
